Goal: Information Seeking & Learning: Find specific fact

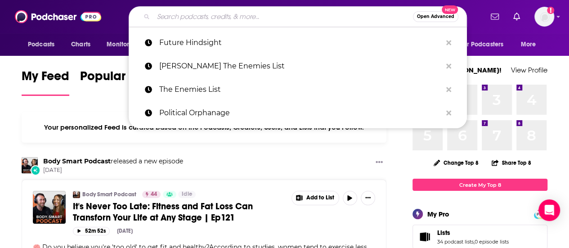
click at [224, 15] on input "Search podcasts, credits, & more..." at bounding box center [283, 16] width 260 height 14
paste input "The Road to Now"
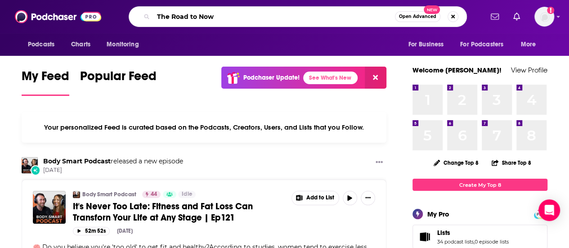
type input "The Road to Now"
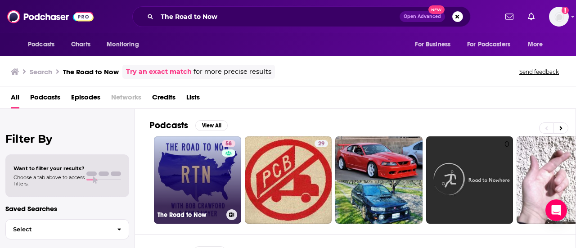
click at [197, 157] on link "58 The Road to Now" at bounding box center [197, 179] width 87 height 87
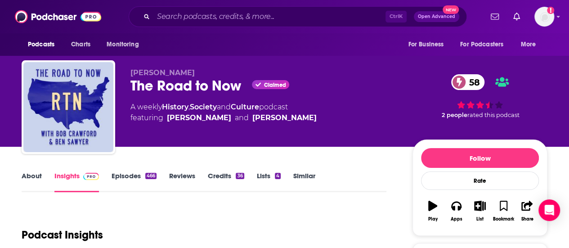
click at [35, 174] on link "About" at bounding box center [32, 181] width 20 height 21
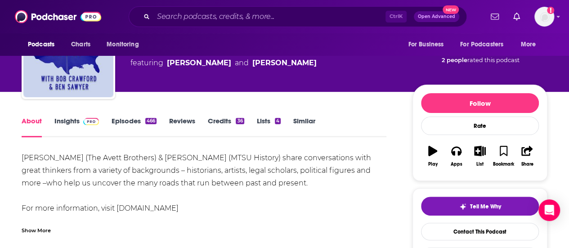
scroll to position [58, 0]
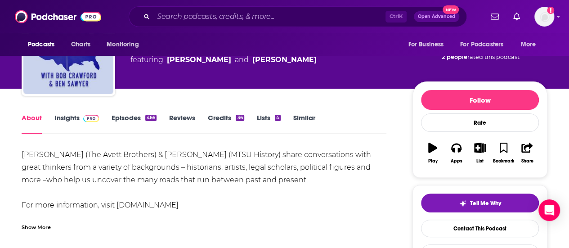
click at [174, 206] on div "[PERSON_NAME] (The Avett Brothers) & [PERSON_NAME] (MTSU History) share convers…" at bounding box center [204, 186] width 365 height 76
drag, startPoint x: 195, startPoint y: 205, endPoint x: 117, endPoint y: 207, distance: 78.8
click at [117, 207] on div "[PERSON_NAME] (The Avett Brothers) & [PERSON_NAME] (MTSU History) share convers…" at bounding box center [204, 186] width 365 height 76
copy div "[DOMAIN_NAME]"
click at [218, 201] on div "[PERSON_NAME] (The Avett Brothers) & [PERSON_NAME] (MTSU History) share convers…" at bounding box center [204, 186] width 365 height 76
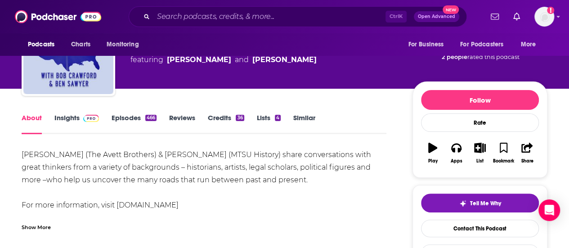
drag, startPoint x: 197, startPoint y: 205, endPoint x: 118, endPoint y: 201, distance: 79.3
click at [118, 201] on div "[PERSON_NAME] (The Avett Brothers) & [PERSON_NAME] (MTSU History) share convers…" at bounding box center [204, 186] width 365 height 76
copy div "[DOMAIN_NAME]"
